Goal: Find specific fact: Find specific fact

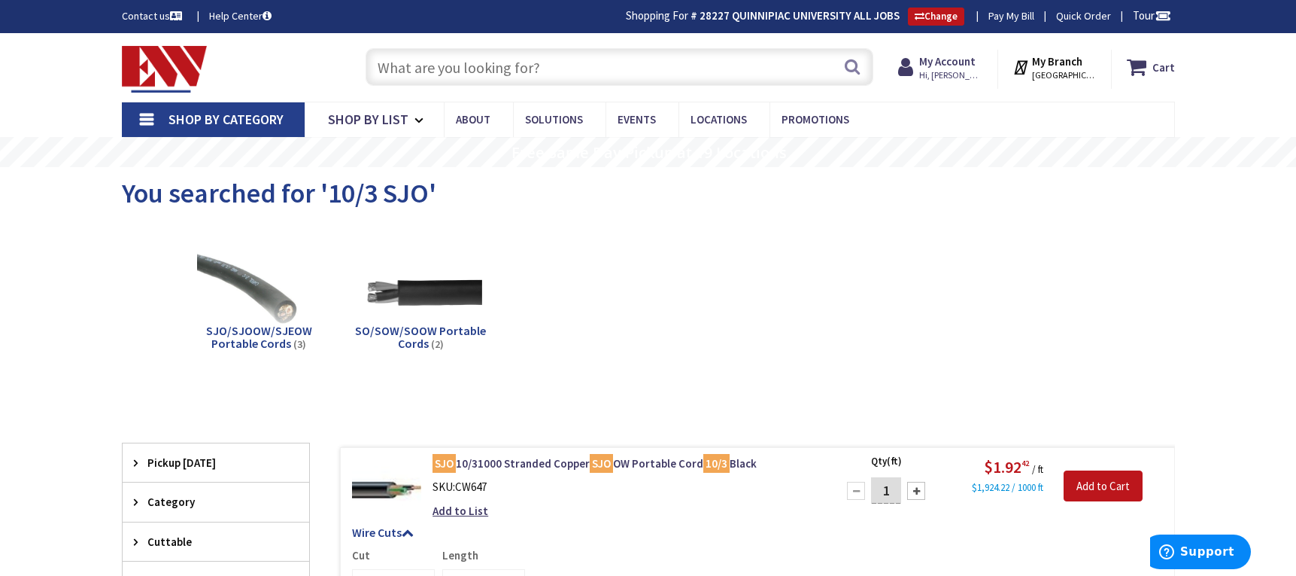
click at [437, 66] on input "text" at bounding box center [620, 67] width 508 height 38
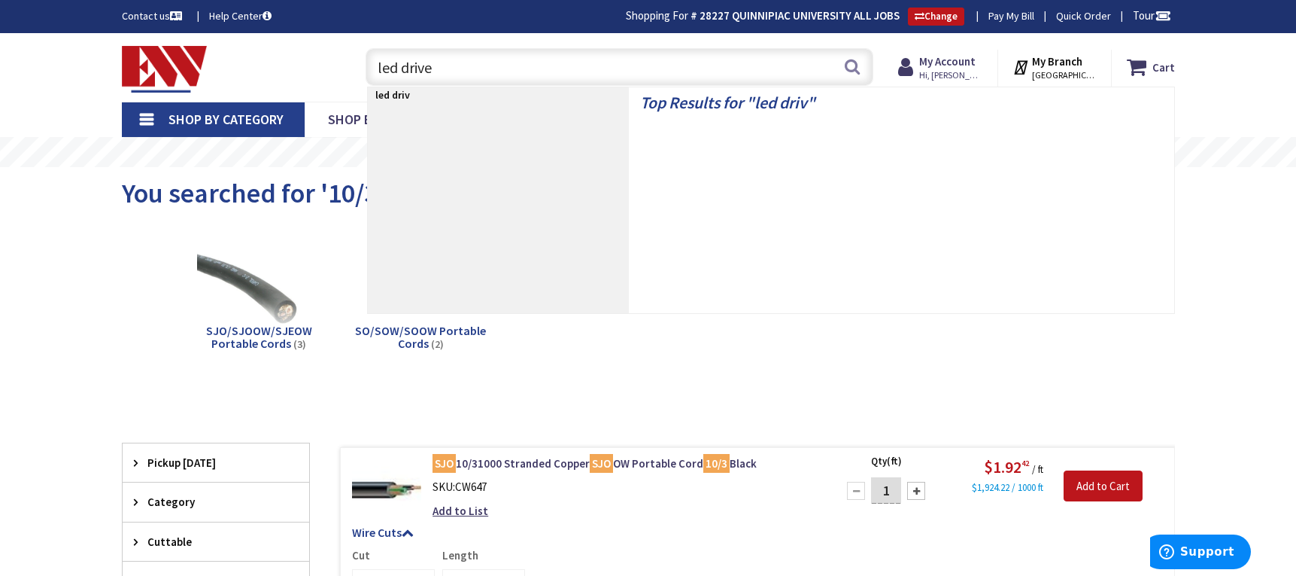
type input "led driver"
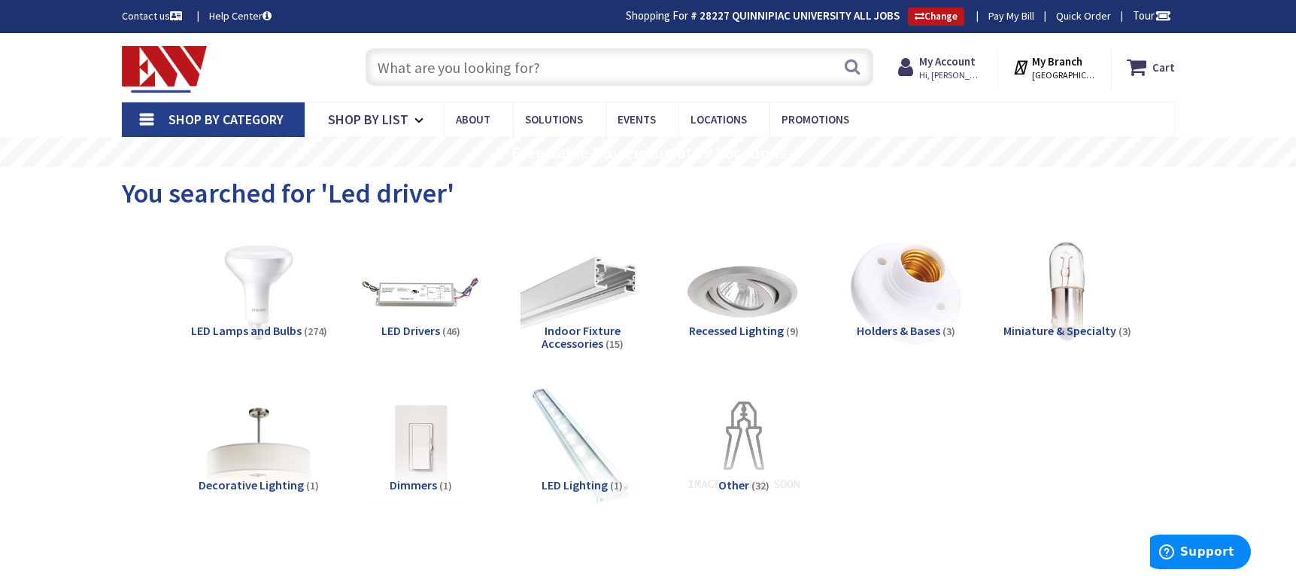
click at [426, 78] on input "text" at bounding box center [620, 67] width 508 height 38
click at [509, 78] on input "text" at bounding box center [620, 67] width 508 height 38
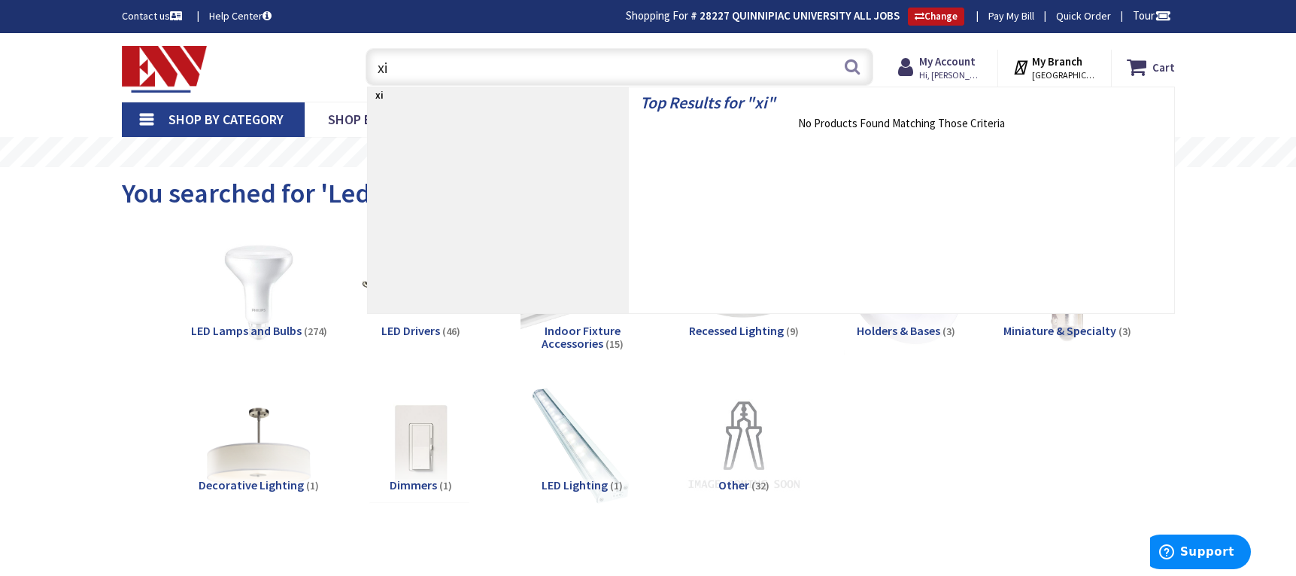
type input "x"
type input "XI190C275V054BSG2"
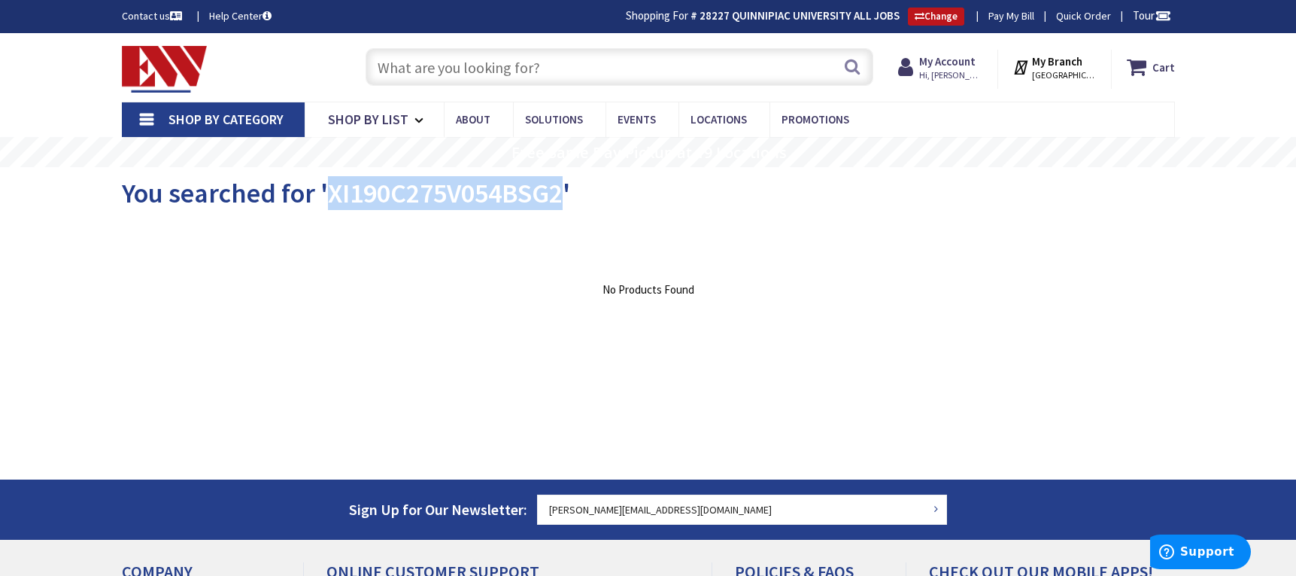
drag, startPoint x: 333, startPoint y: 189, endPoint x: 566, endPoint y: 187, distance: 233.3
click at [566, 187] on span "You searched for 'XI190C275V054BSG2'" at bounding box center [346, 193] width 448 height 34
